Goal: Transaction & Acquisition: Purchase product/service

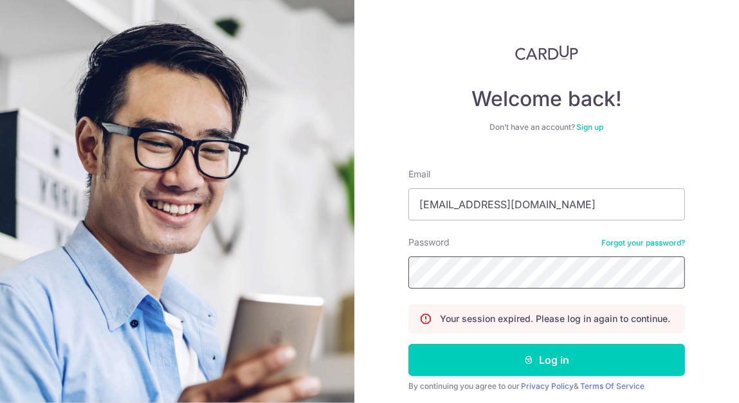
click at [408, 344] on button "Log in" at bounding box center [546, 360] width 276 height 32
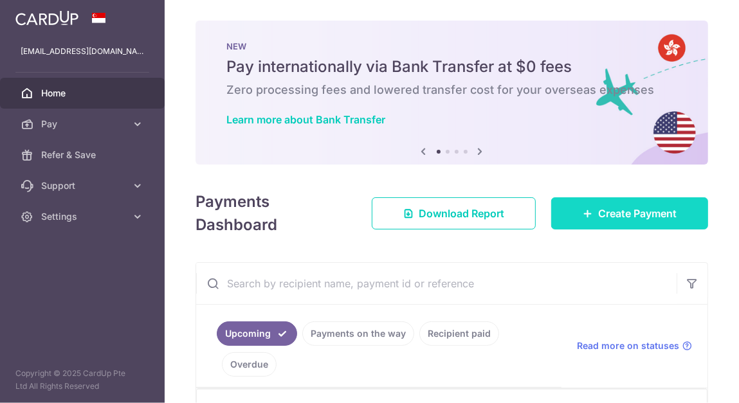
click at [638, 212] on span "Create Payment" at bounding box center [637, 213] width 78 height 15
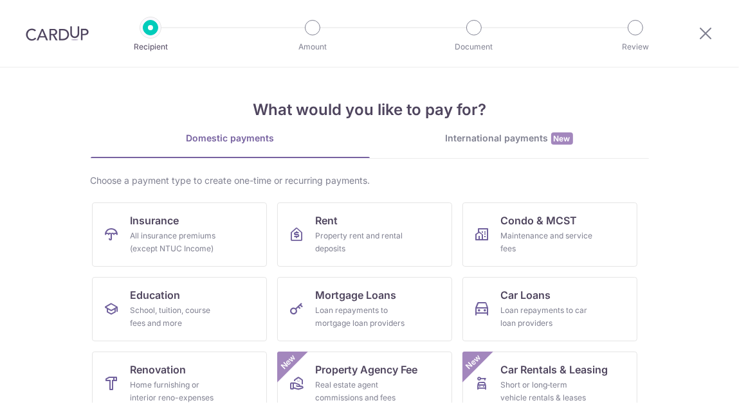
click at [476, 136] on div "International payments New" at bounding box center [509, 138] width 279 height 13
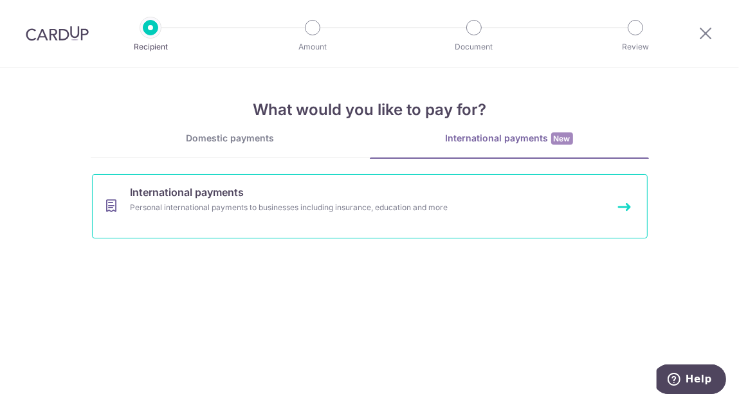
click at [245, 211] on div "Personal international payments to businesses including insurance, education an…" at bounding box center [352, 207] width 444 height 13
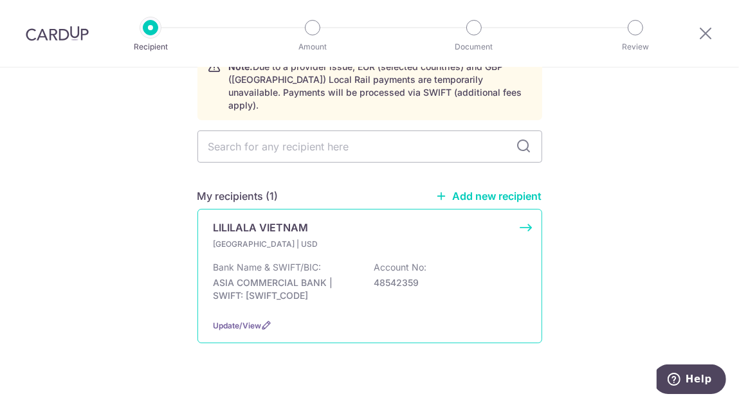
scroll to position [80, 0]
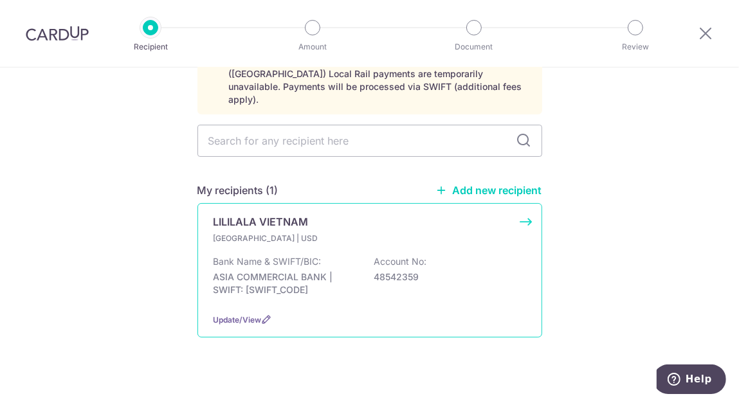
click at [250, 312] on div "LILILALA VIETNAM Vietnam | USD Bank Name & SWIFT/BIC: ASIA COMMERCIAL BANK | SW…" at bounding box center [369, 270] width 345 height 134
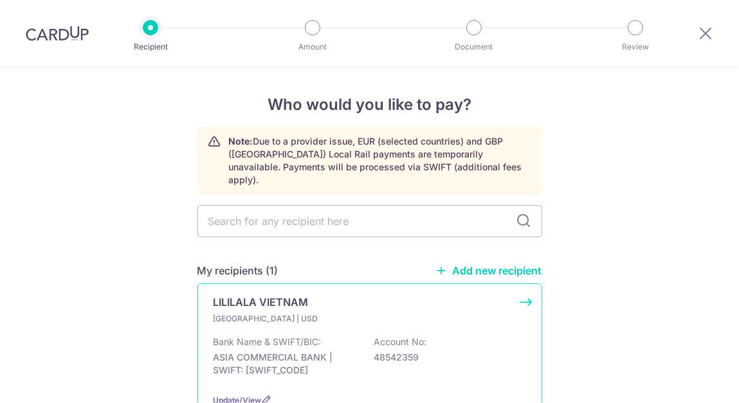
scroll to position [80, 0]
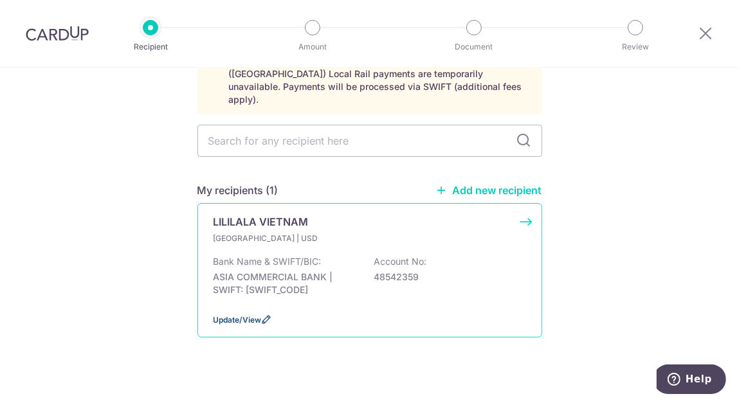
click at [251, 315] on span "Update/View" at bounding box center [237, 320] width 48 height 10
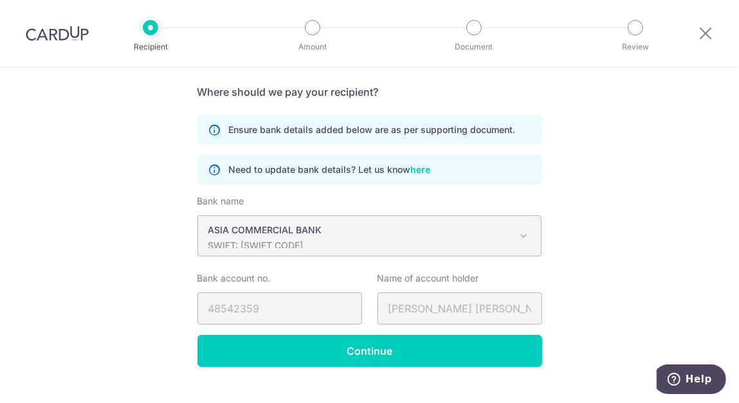
scroll to position [778, 0]
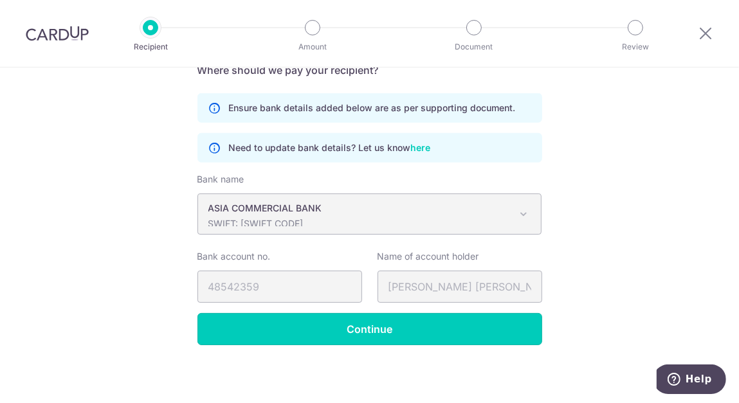
click at [313, 328] on input "Continue" at bounding box center [369, 329] width 345 height 32
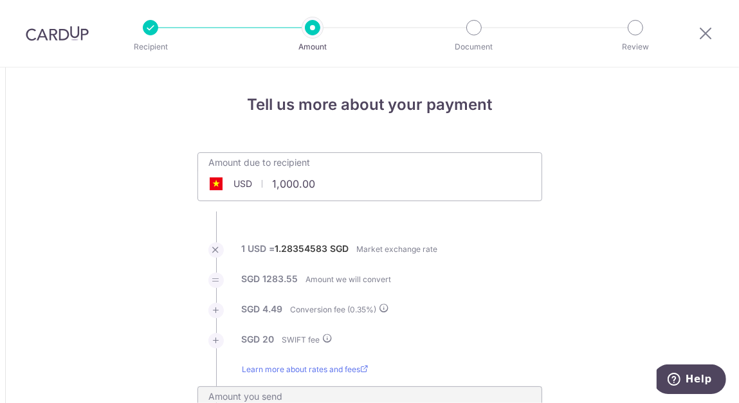
click at [238, 179] on span "USD" at bounding box center [243, 183] width 19 height 13
click at [210, 187] on span at bounding box center [215, 183] width 15 height 13
click at [278, 190] on input "1,000.00" at bounding box center [297, 184] width 199 height 30
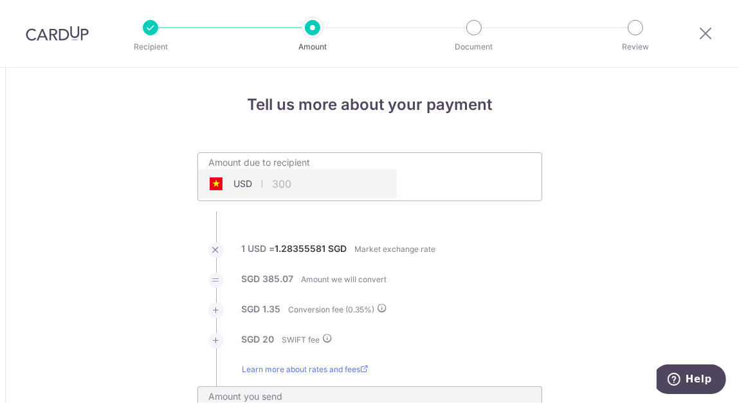
type input "300.00"
type input "406.42"
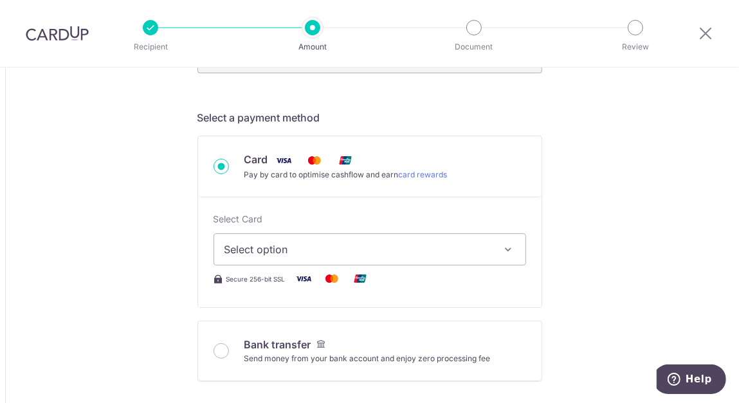
scroll to position [386, 0]
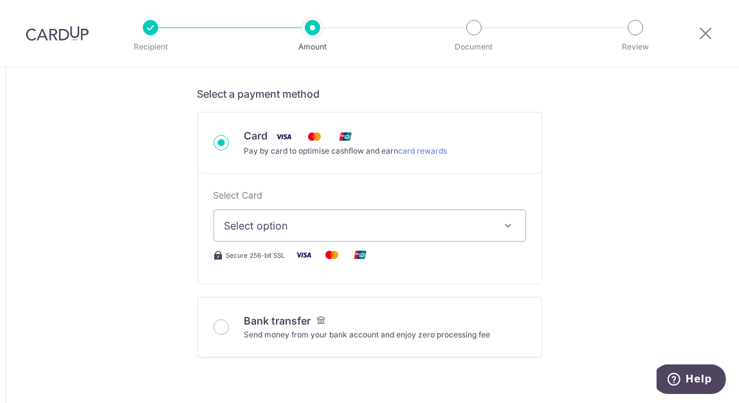
click at [431, 236] on button "Select option" at bounding box center [369, 226] width 312 height 32
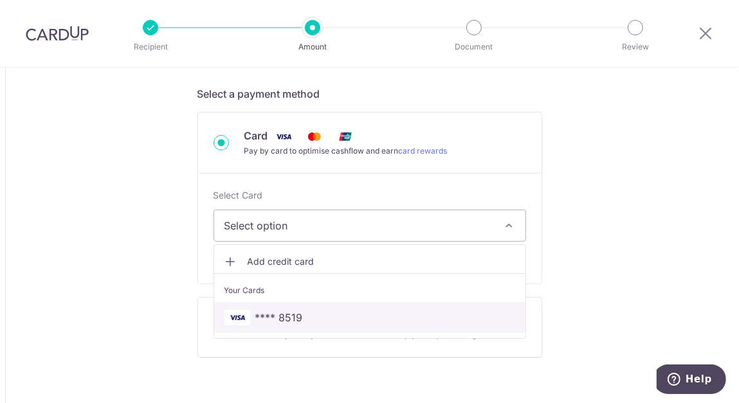
click at [389, 312] on span "**** 8519" at bounding box center [369, 317] width 291 height 15
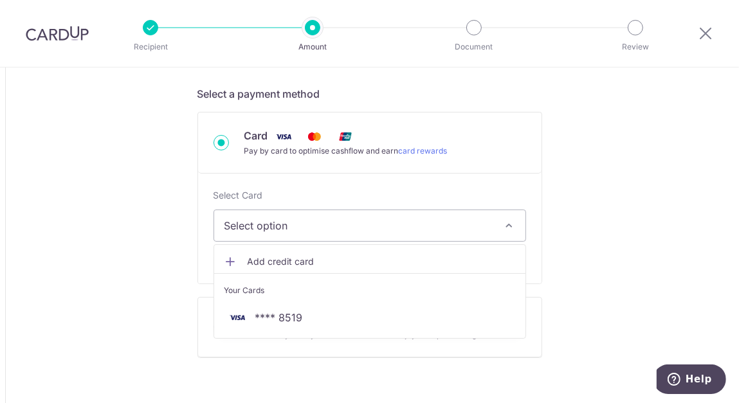
type input "300.00"
type input "406.41"
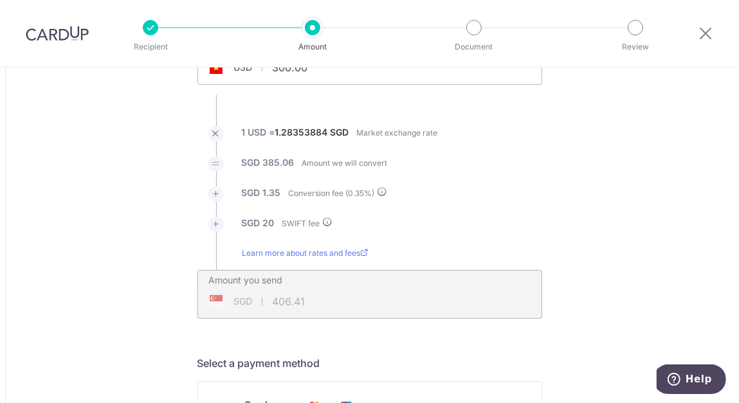
scroll to position [64, 0]
